Goal: Information Seeking & Learning: Check status

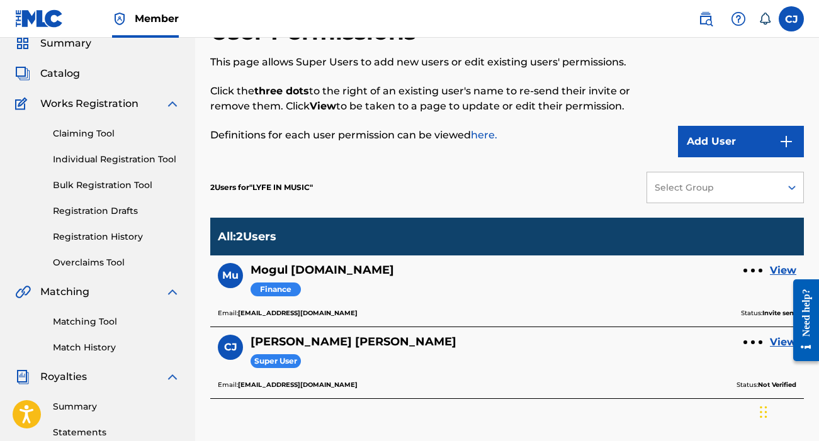
scroll to position [76, 0]
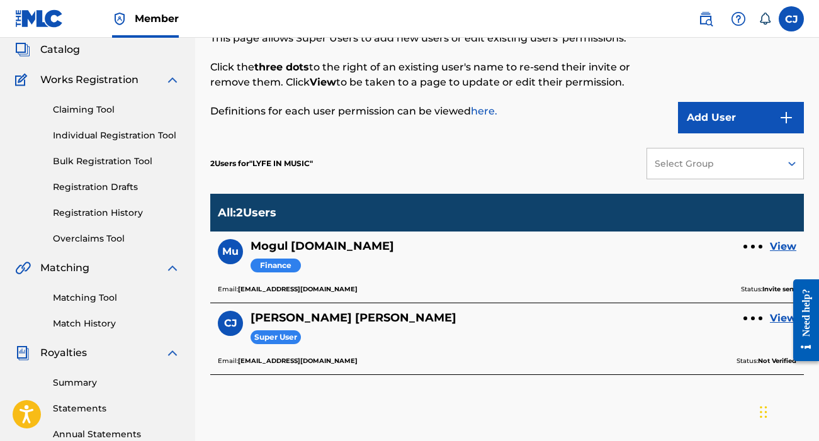
click at [782, 246] on link "View" at bounding box center [783, 246] width 26 height 15
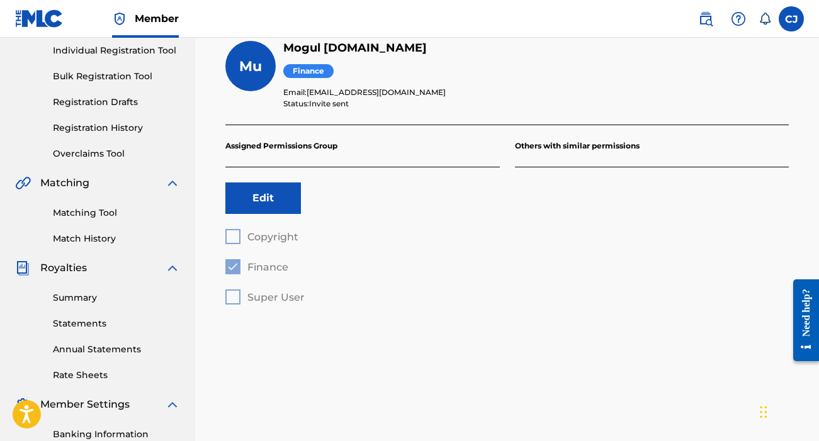
scroll to position [155, 0]
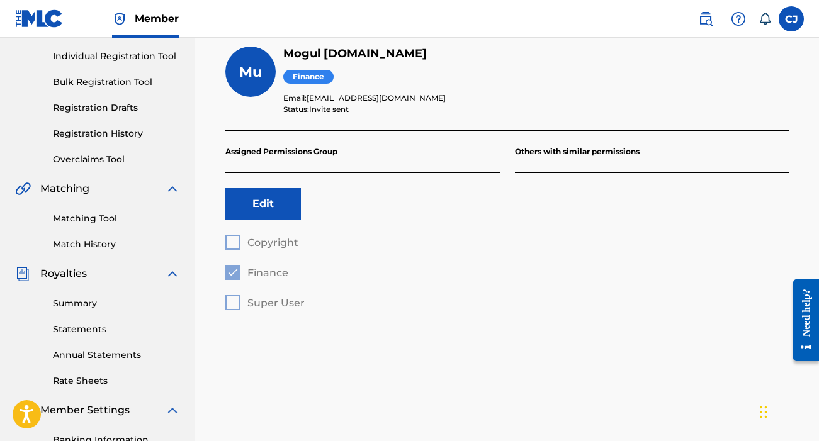
click at [578, 152] on p "Others with similar permissions" at bounding box center [652, 152] width 275 height 42
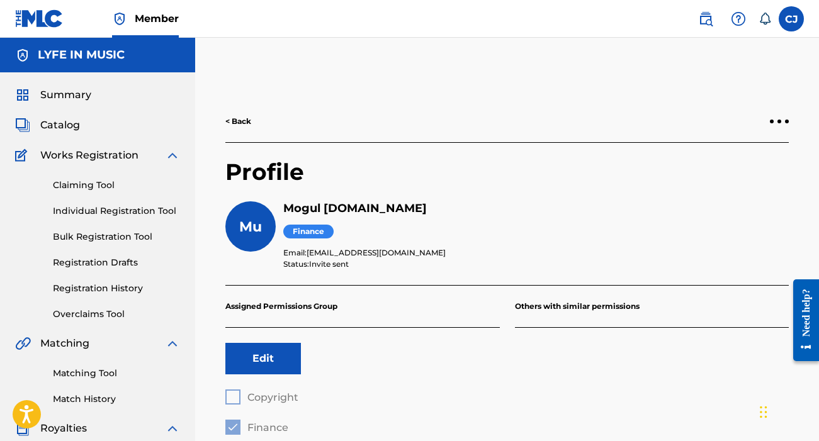
scroll to position [0, 0]
click at [59, 93] on span "Summary" at bounding box center [65, 95] width 51 height 15
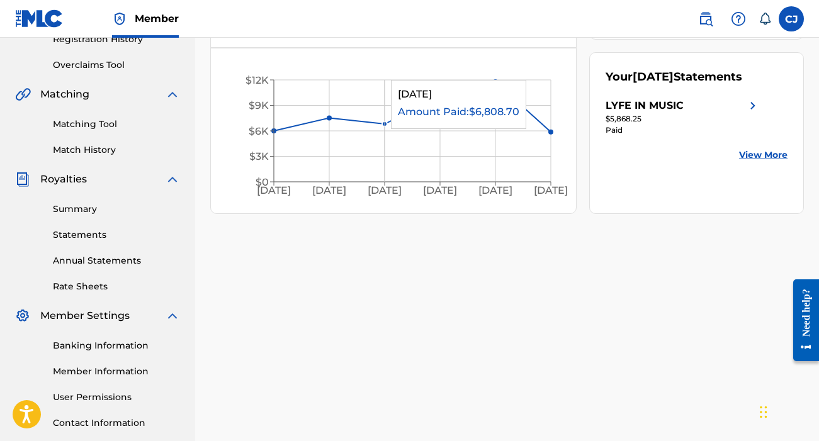
scroll to position [256, 0]
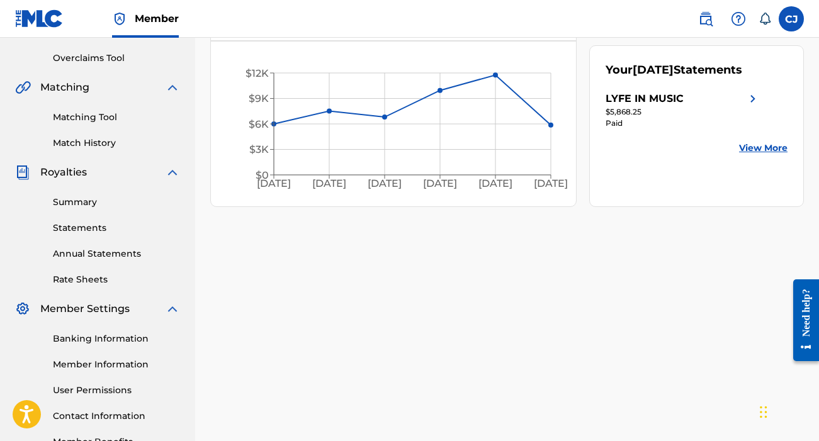
click at [95, 229] on link "Statements" at bounding box center [116, 228] width 127 height 13
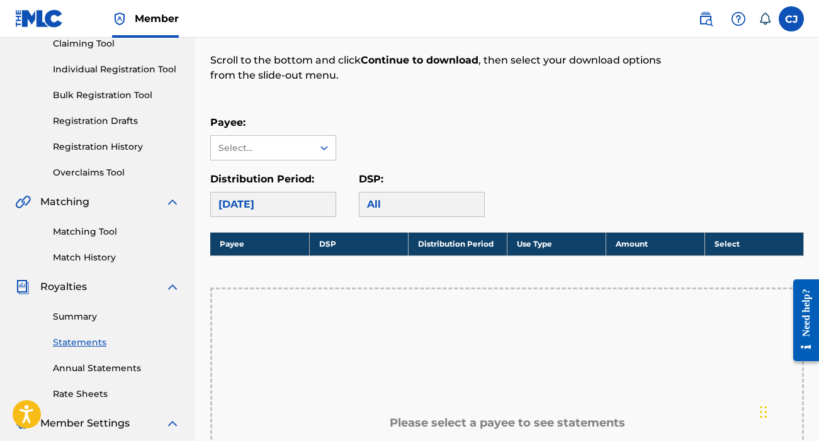
scroll to position [144, 0]
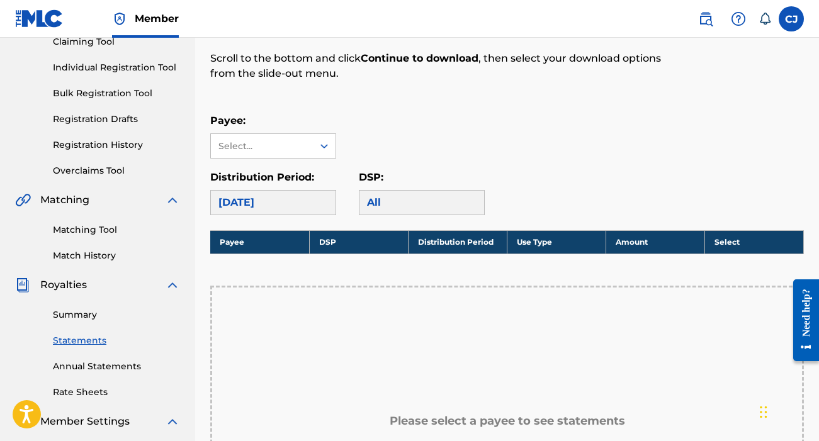
click at [95, 367] on link "Annual Statements" at bounding box center [116, 366] width 127 height 13
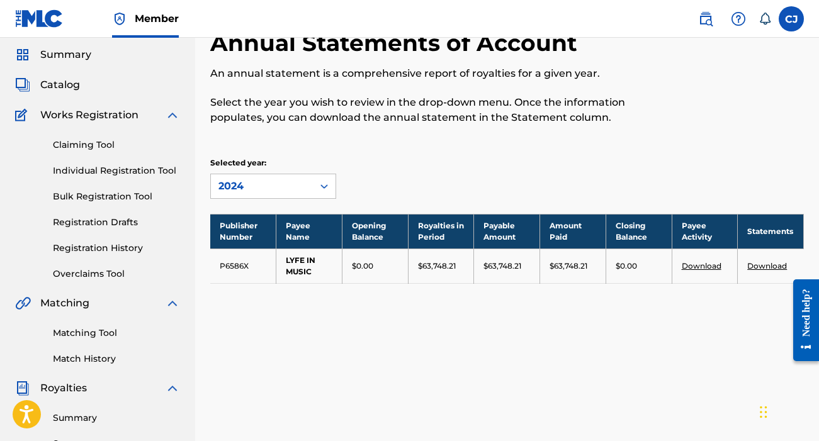
scroll to position [43, 0]
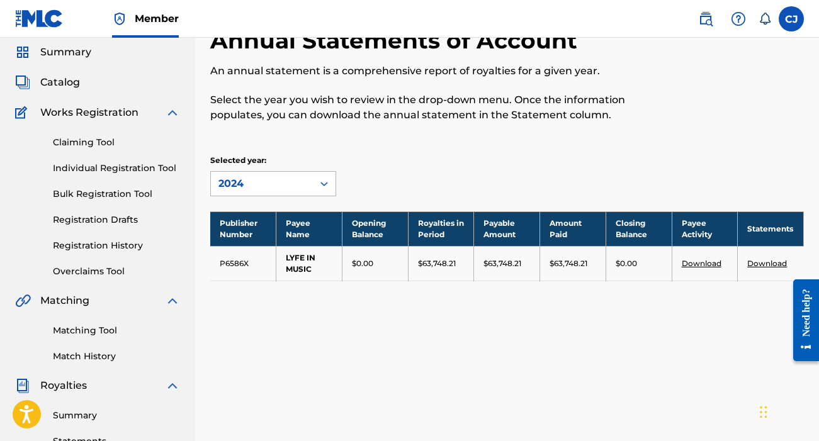
click at [324, 183] on icon at bounding box center [324, 184] width 13 height 13
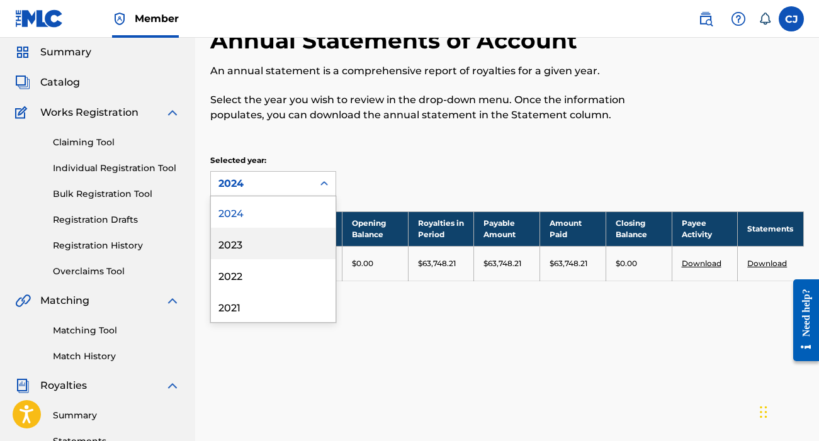
click at [284, 241] on div "2023" at bounding box center [273, 243] width 125 height 31
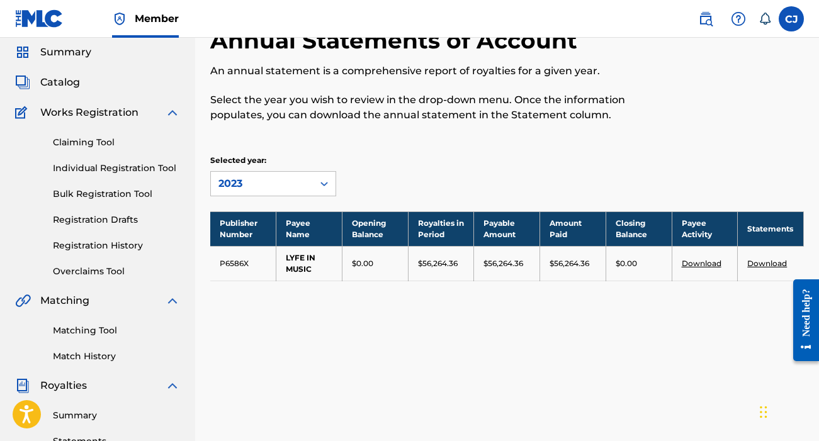
click at [321, 184] on icon at bounding box center [325, 184] width 8 height 4
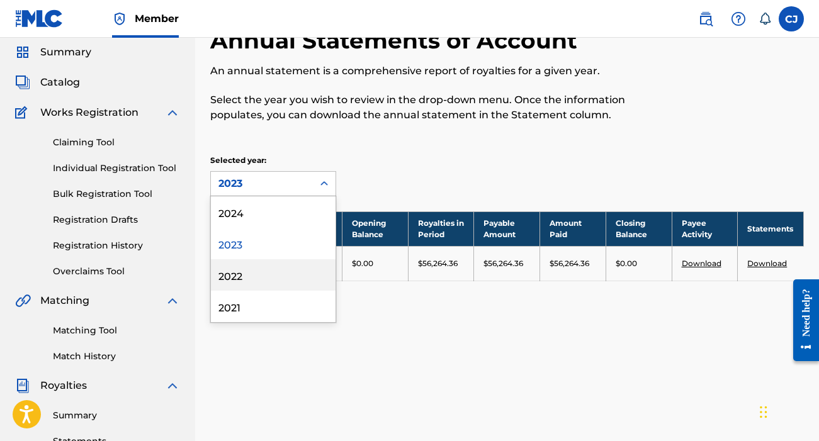
click at [284, 278] on div "2022" at bounding box center [273, 274] width 125 height 31
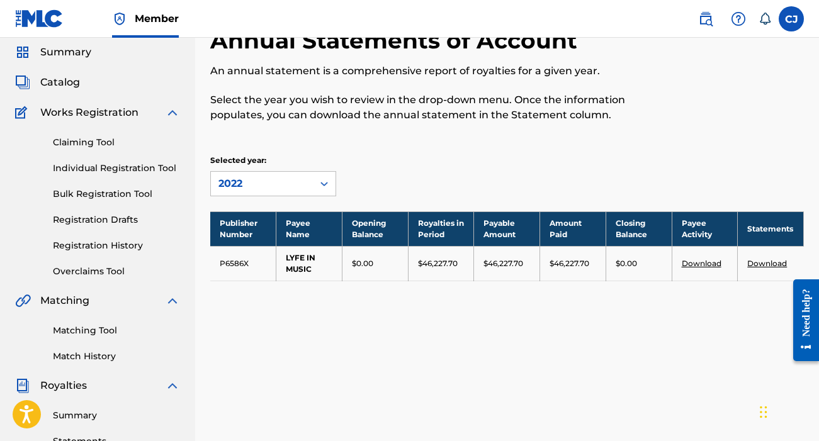
click at [324, 181] on icon at bounding box center [324, 184] width 13 height 13
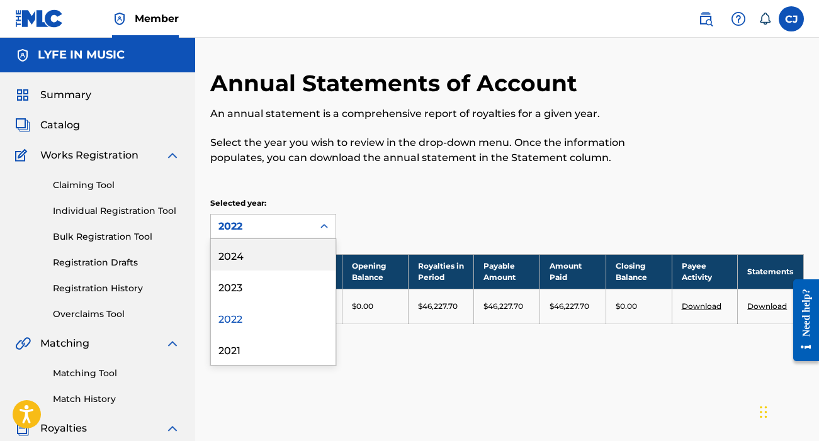
scroll to position [0, 0]
click at [324, 222] on icon at bounding box center [324, 226] width 13 height 13
click at [277, 256] on div "2024" at bounding box center [273, 254] width 125 height 31
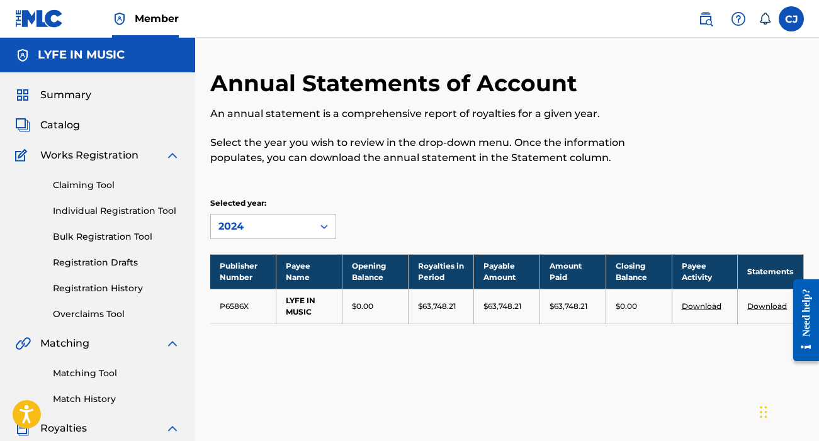
click at [84, 93] on span "Summary" at bounding box center [65, 95] width 51 height 15
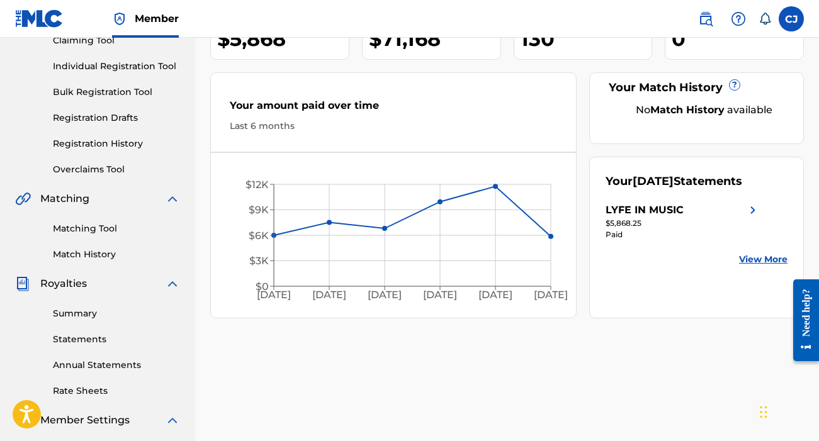
scroll to position [146, 0]
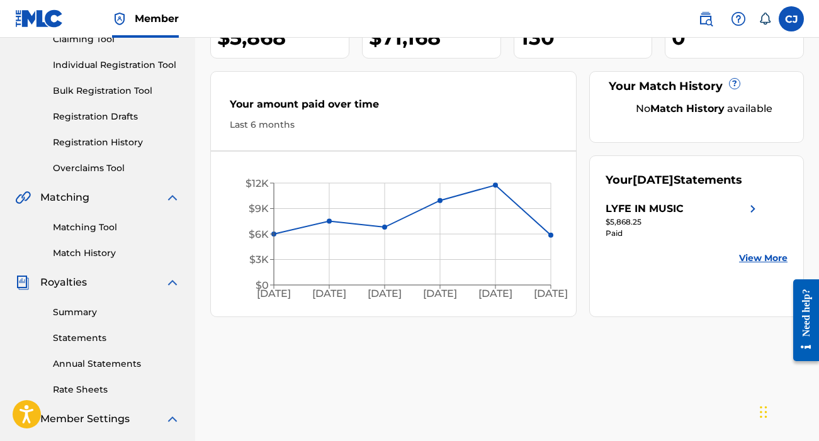
click at [753, 207] on img at bounding box center [753, 209] width 15 height 15
